Goal: Complete application form

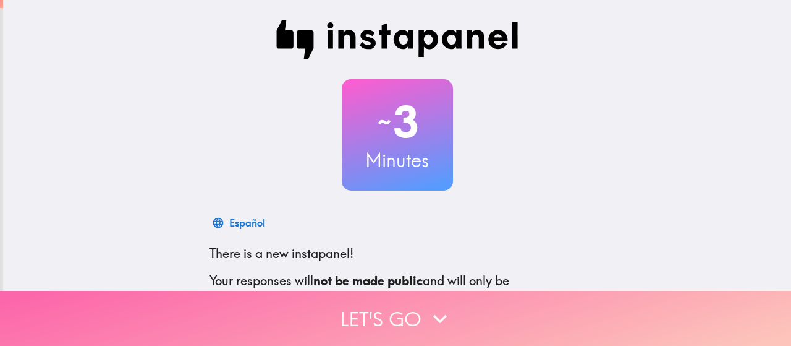
click at [428, 305] on icon "button" at bounding box center [440, 318] width 27 height 27
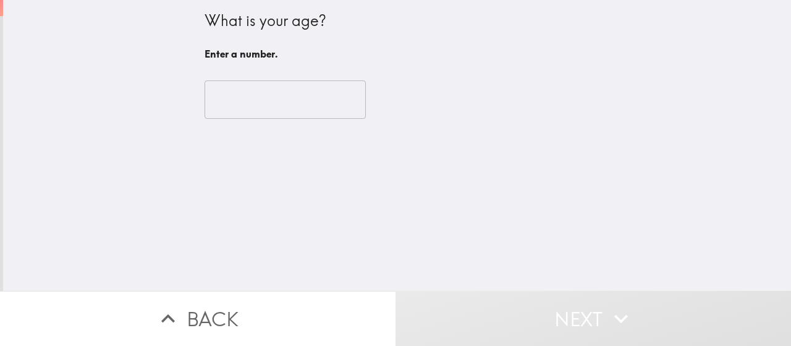
click at [294, 95] on input "number" at bounding box center [285, 99] width 161 height 38
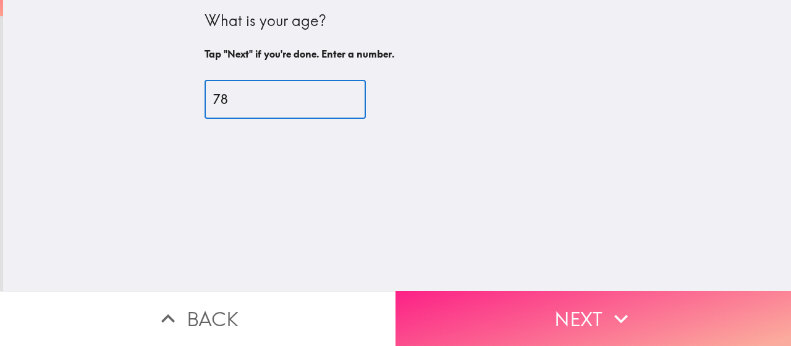
type input "78"
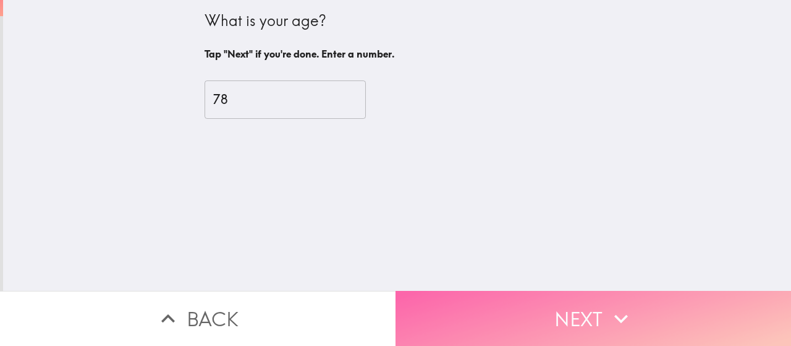
click at [554, 305] on button "Next" at bounding box center [594, 318] width 396 height 55
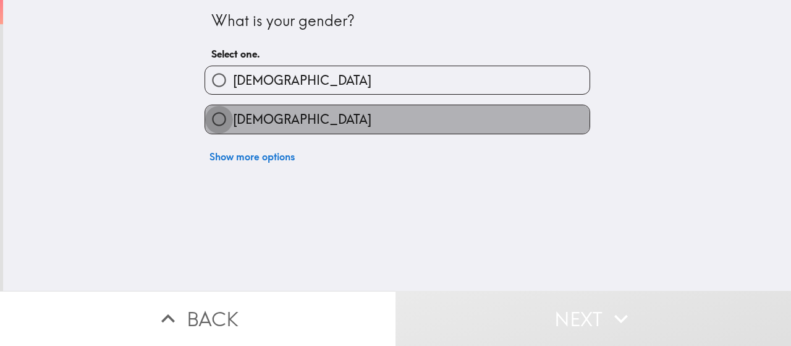
click at [208, 124] on input "[DEMOGRAPHIC_DATA]" at bounding box center [219, 119] width 28 height 28
radio input "true"
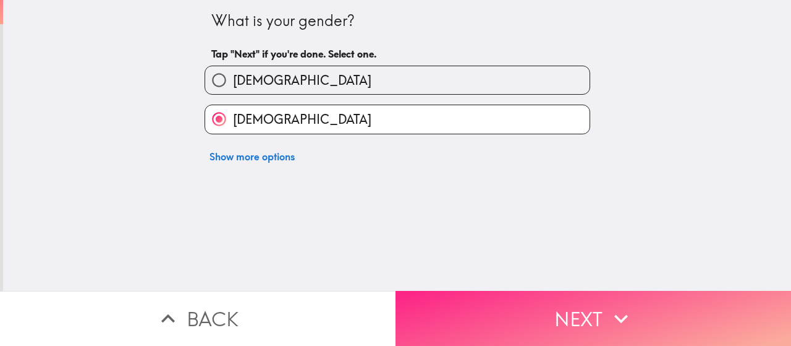
click at [571, 316] on button "Next" at bounding box center [594, 318] width 396 height 55
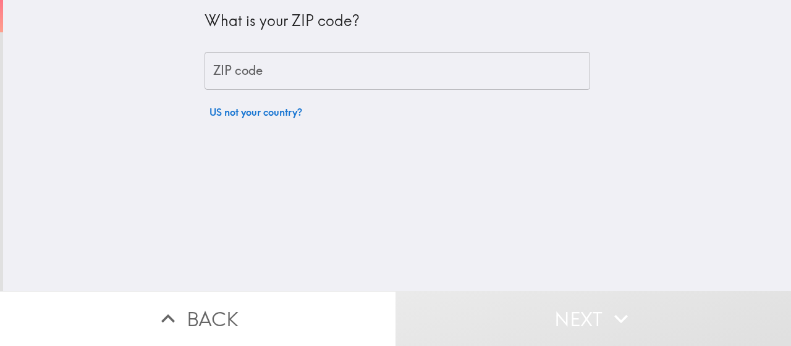
click at [278, 73] on input "ZIP code" at bounding box center [398, 71] width 386 height 38
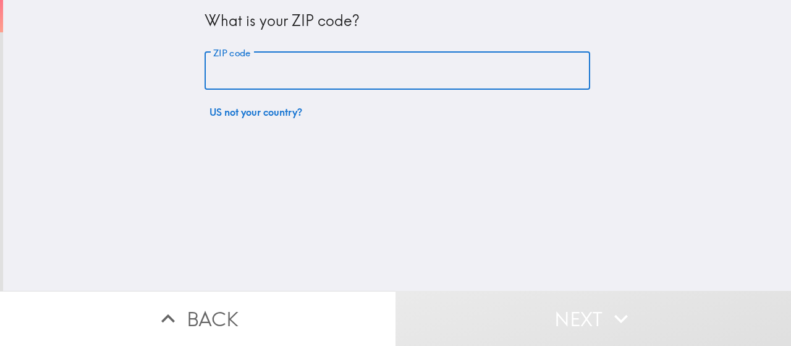
type input "80224"
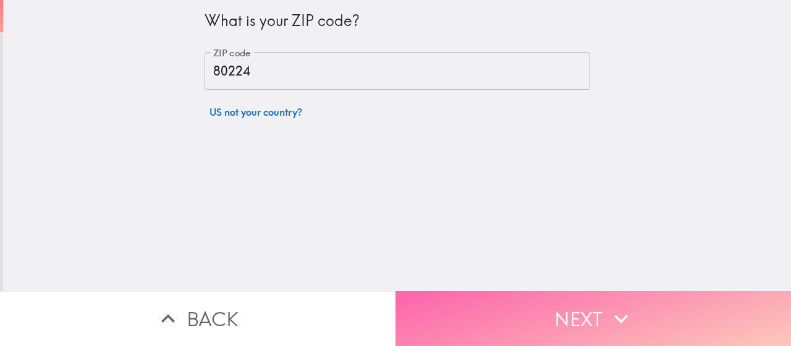
click at [556, 309] on button "Next" at bounding box center [594, 318] width 396 height 55
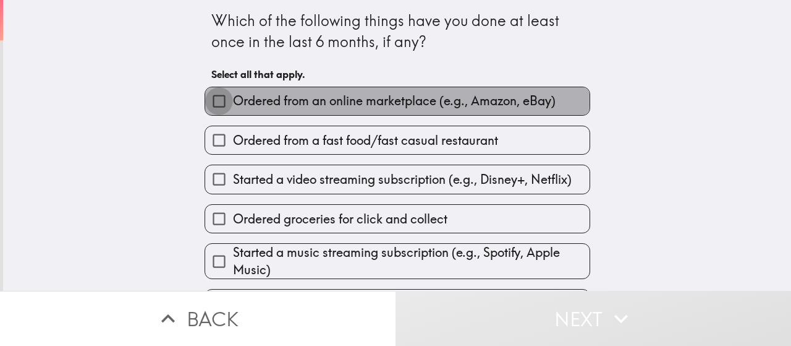
click at [205, 100] on input "Ordered from an online marketplace (e.g., Amazon, eBay)" at bounding box center [219, 101] width 28 height 28
checkbox input "true"
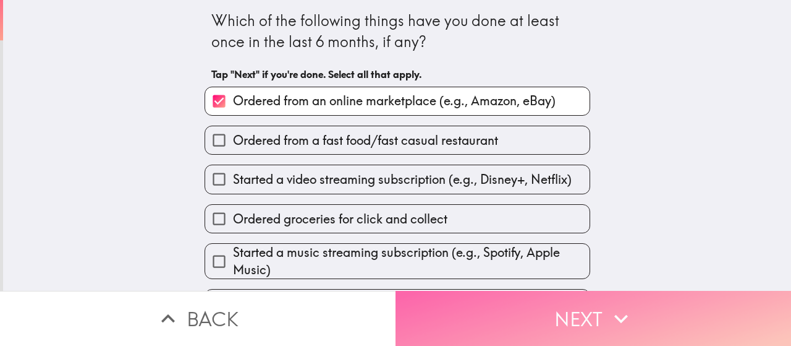
click at [589, 309] on button "Next" at bounding box center [594, 318] width 396 height 55
click at [614, 314] on icon "button" at bounding box center [621, 318] width 14 height 9
